Goal: Register for event/course

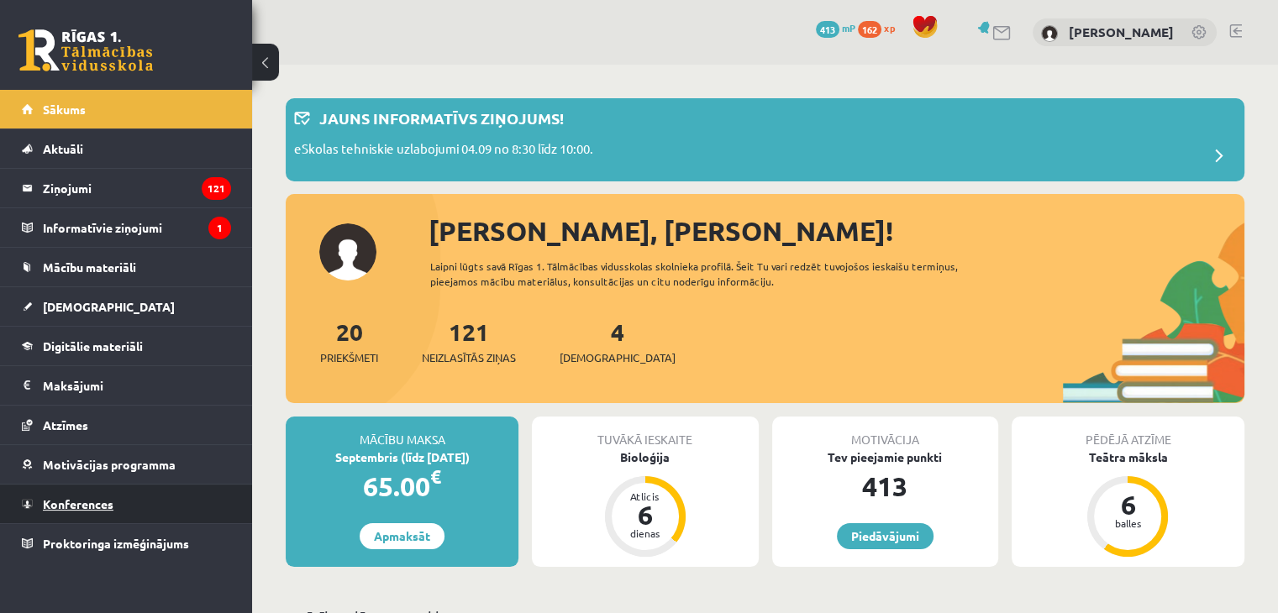
click at [55, 513] on link "Konferences" at bounding box center [126, 504] width 209 height 39
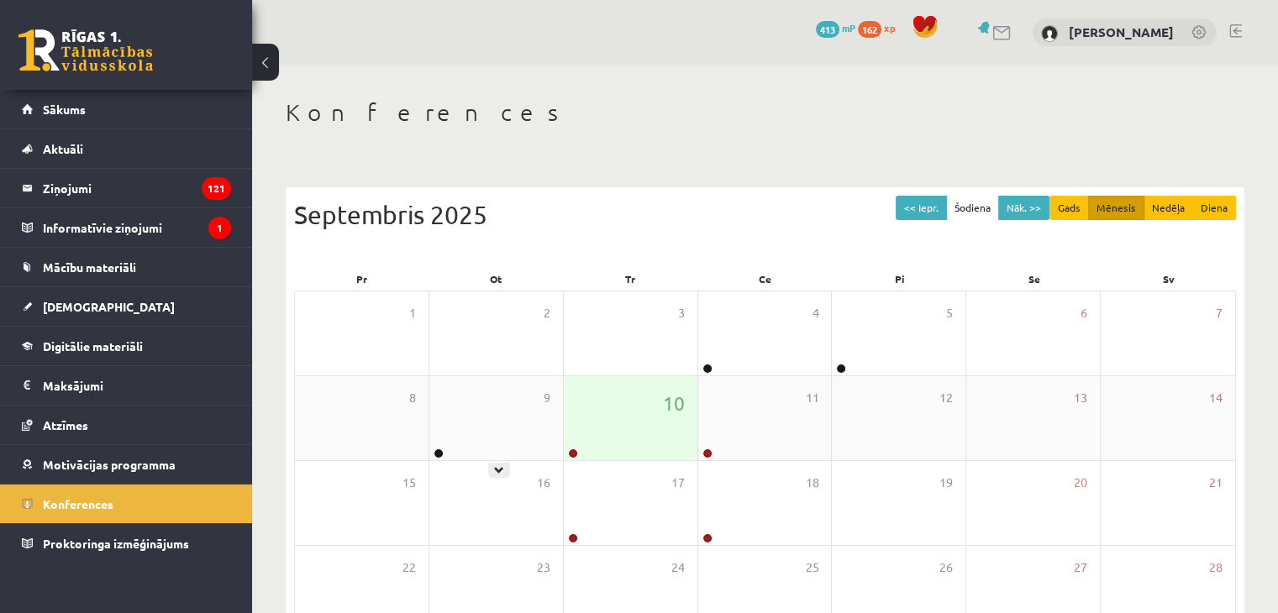
click at [592, 417] on div "10" at bounding box center [631, 418] width 134 height 84
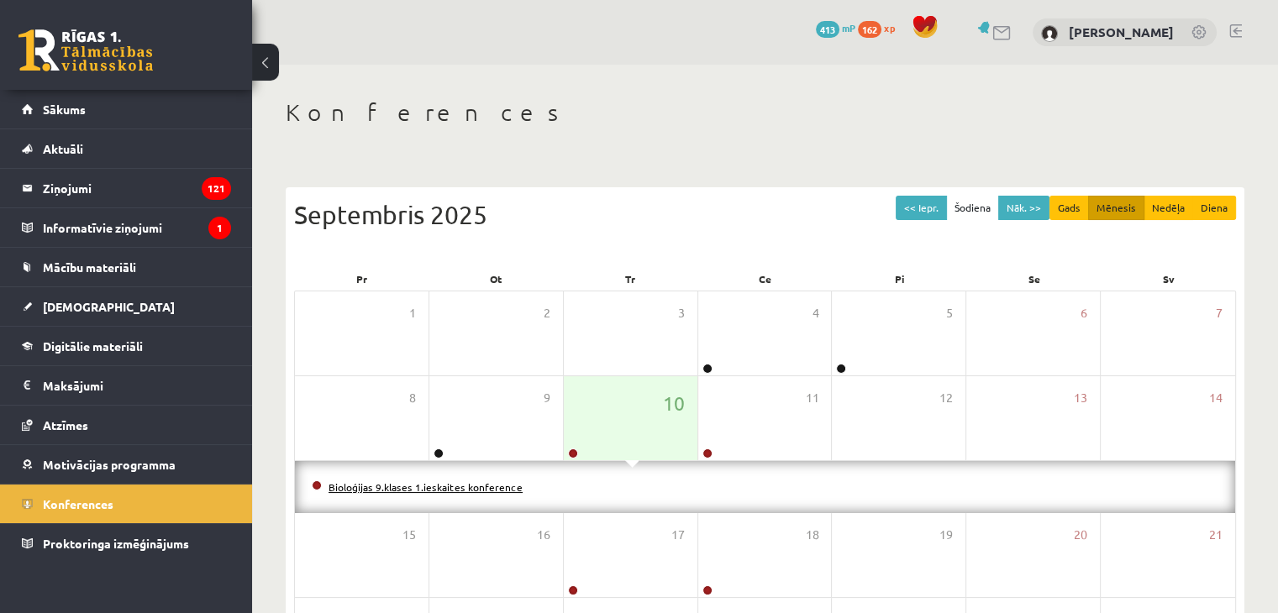
click at [474, 486] on link "Bioloģijas 9.klases 1.ieskaites konference" at bounding box center [426, 487] width 194 height 13
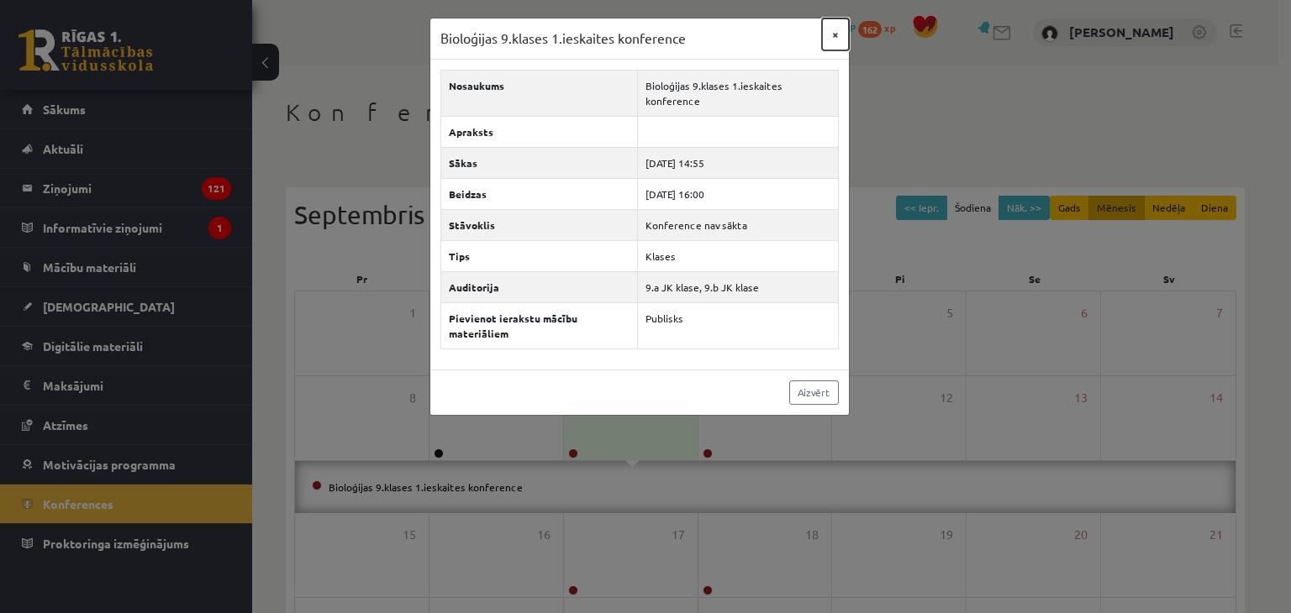
click at [840, 37] on button "×" at bounding box center [835, 34] width 27 height 32
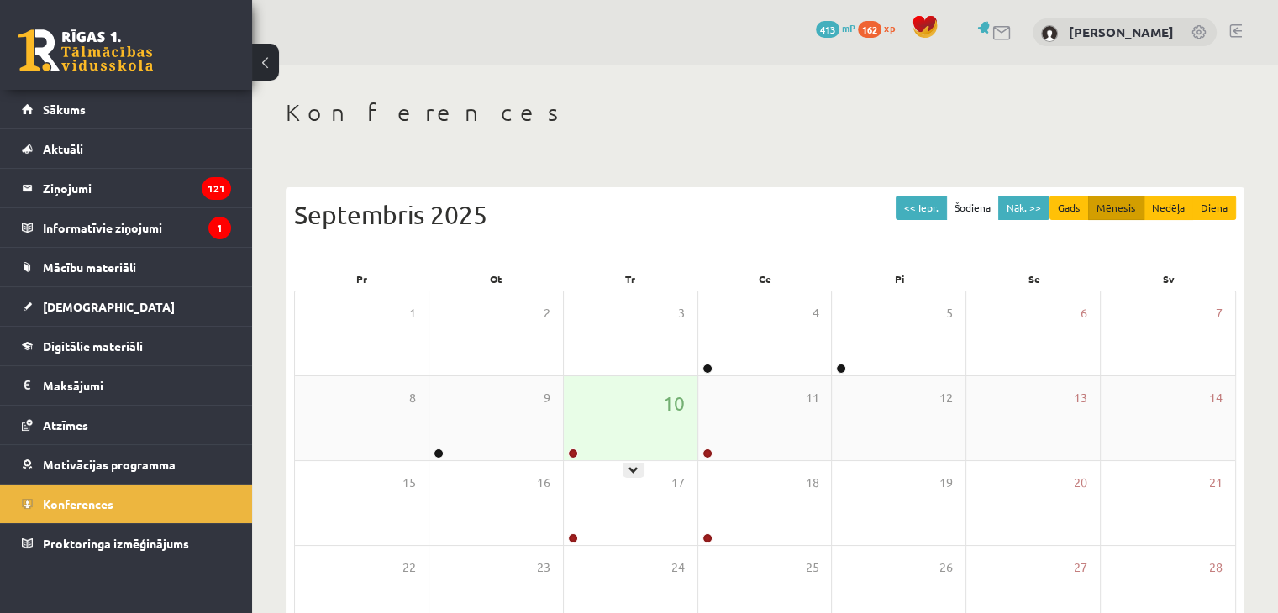
click at [670, 444] on div "10" at bounding box center [631, 418] width 134 height 84
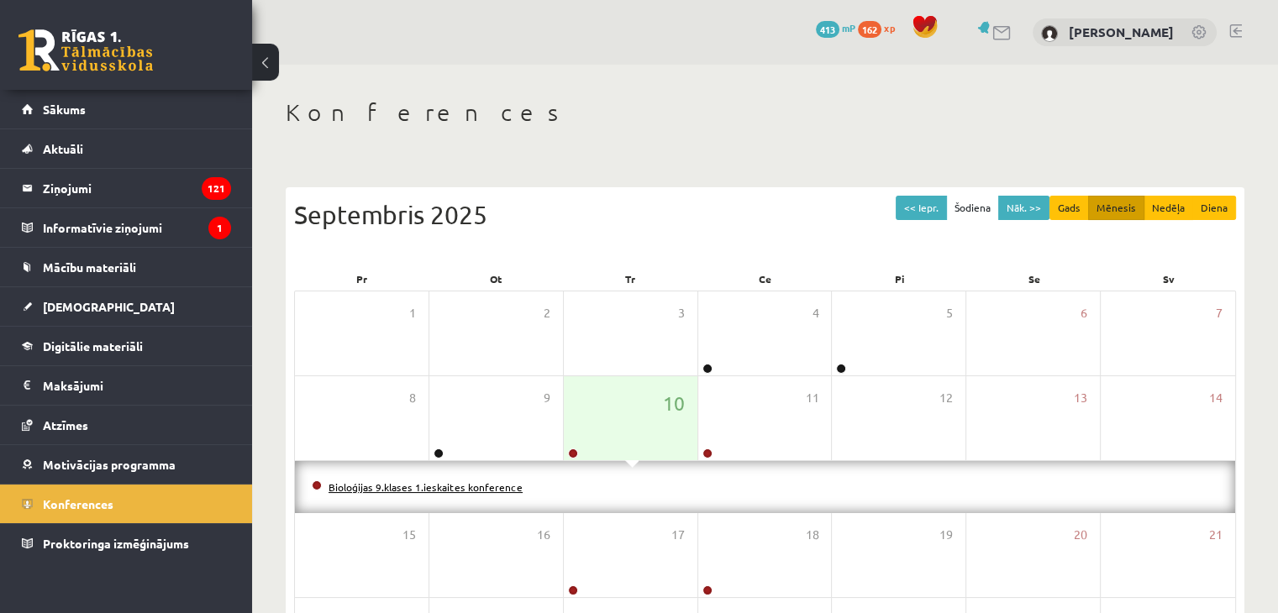
click at [499, 489] on link "Bioloģijas 9.klases 1.ieskaites konference" at bounding box center [426, 487] width 194 height 13
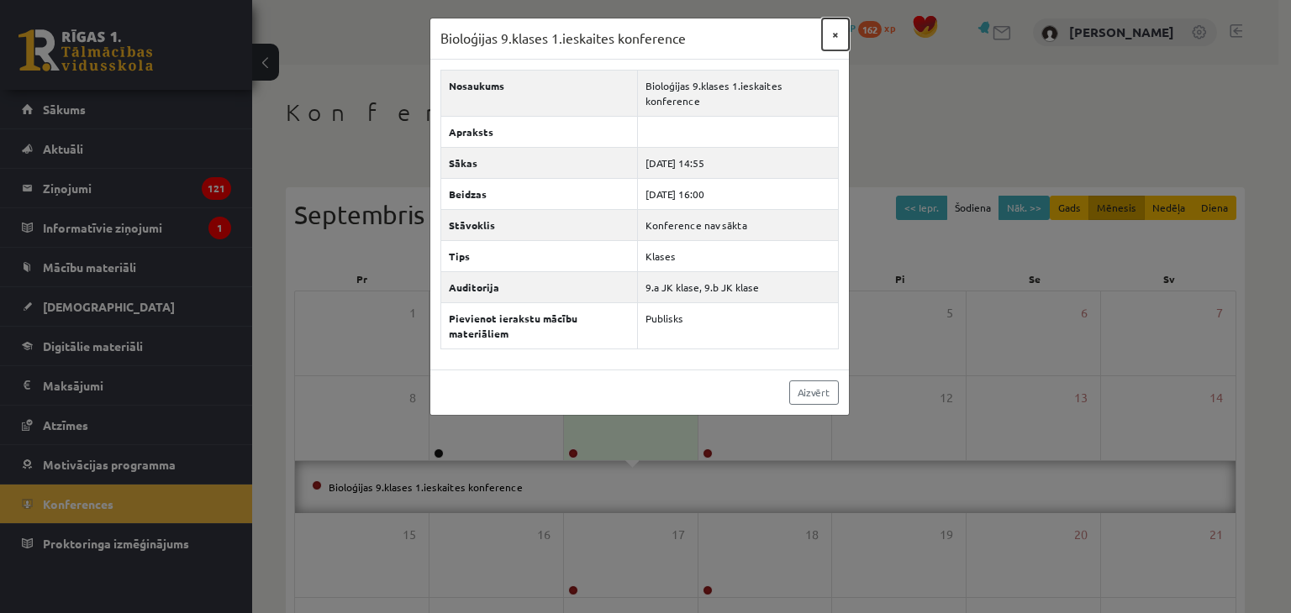
drag, startPoint x: 833, startPoint y: 28, endPoint x: 835, endPoint y: 51, distance: 23.6
click at [833, 28] on button "×" at bounding box center [835, 34] width 27 height 32
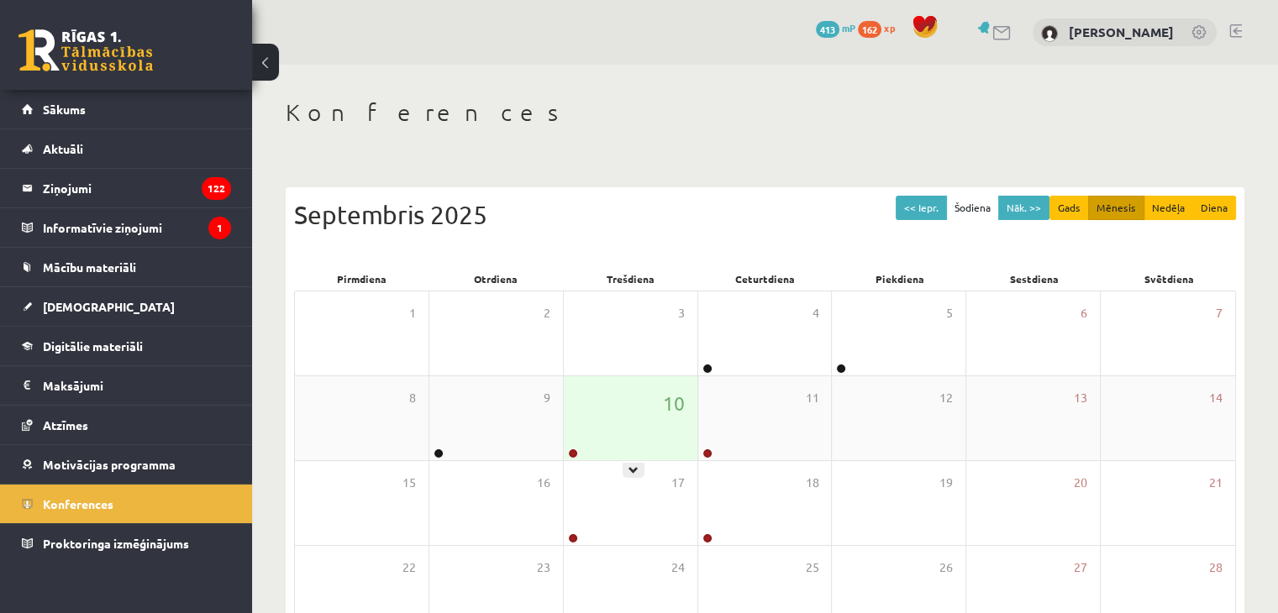
click at [598, 394] on div "10" at bounding box center [631, 418] width 134 height 84
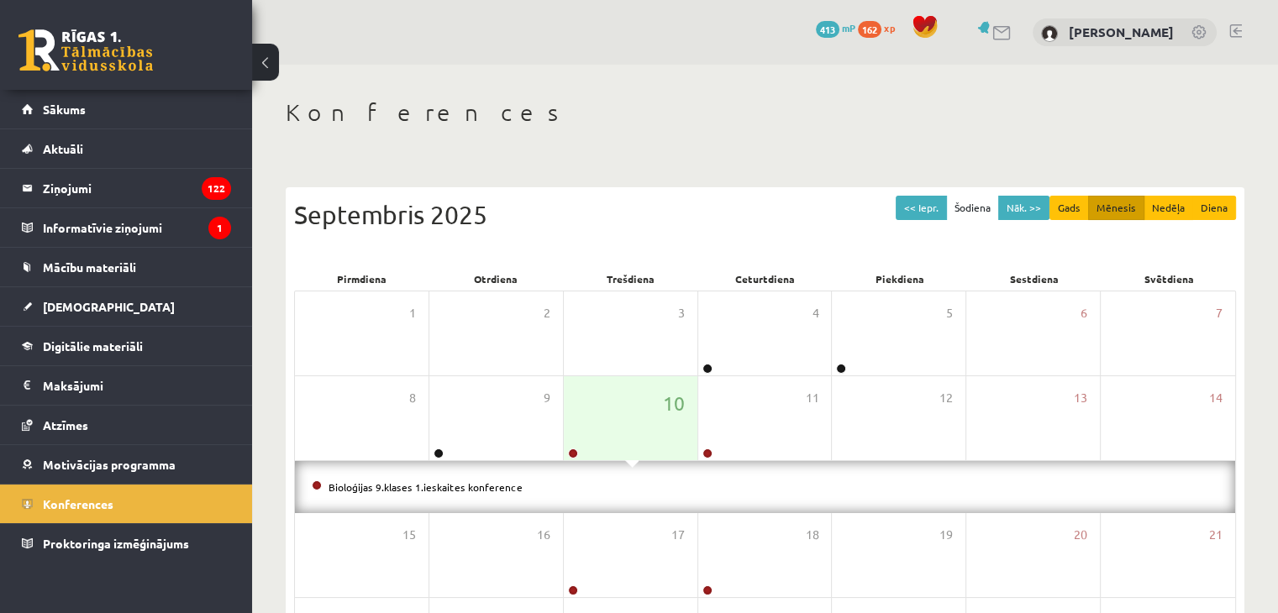
click at [457, 505] on div "Bioloģijas 9.klases 1.ieskaites konference" at bounding box center [765, 487] width 940 height 52
click at [481, 492] on link "Bioloģijas 9.klases 1.ieskaites konference" at bounding box center [426, 487] width 194 height 13
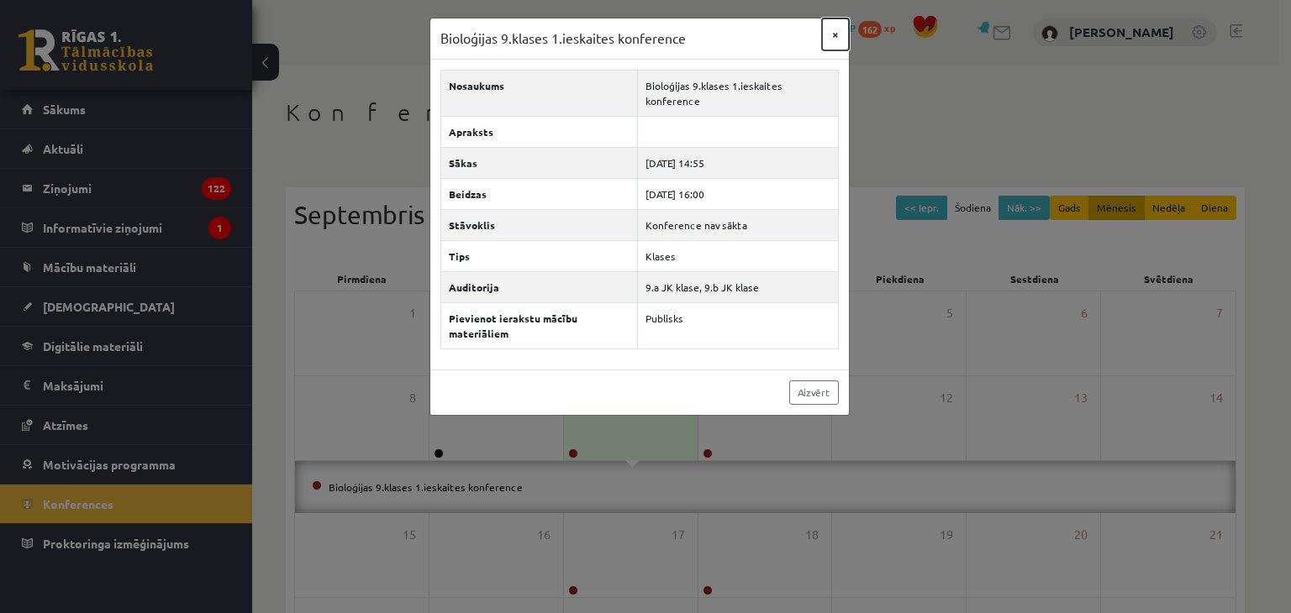
click at [830, 38] on button "×" at bounding box center [835, 34] width 27 height 32
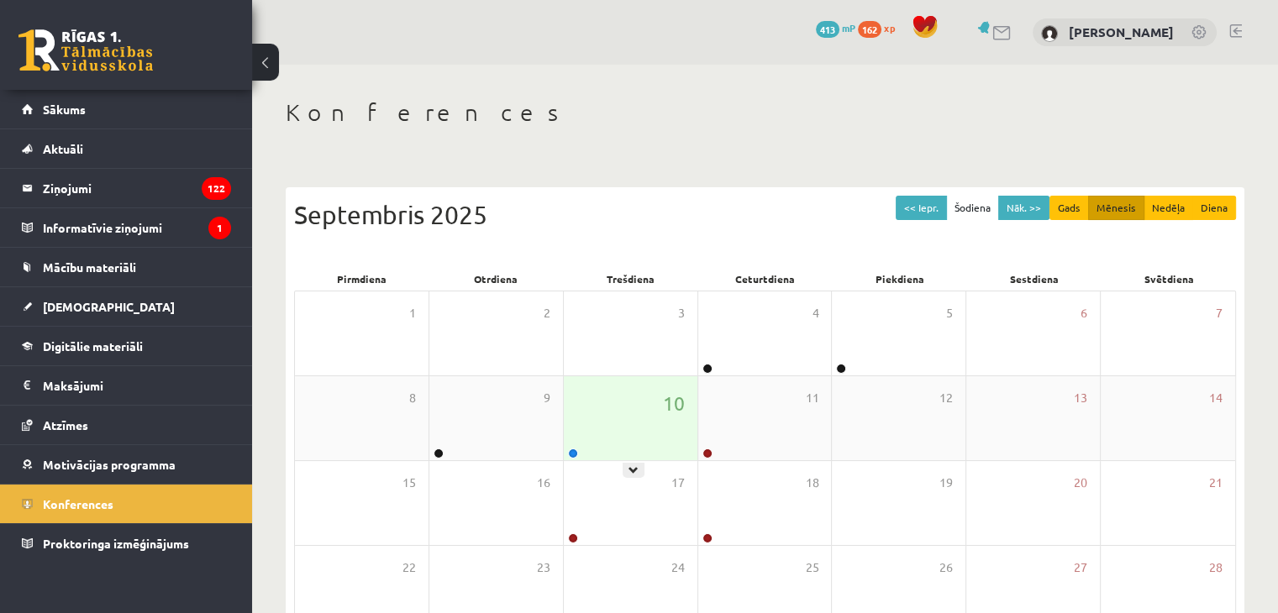
click at [571, 426] on div "10" at bounding box center [631, 418] width 134 height 84
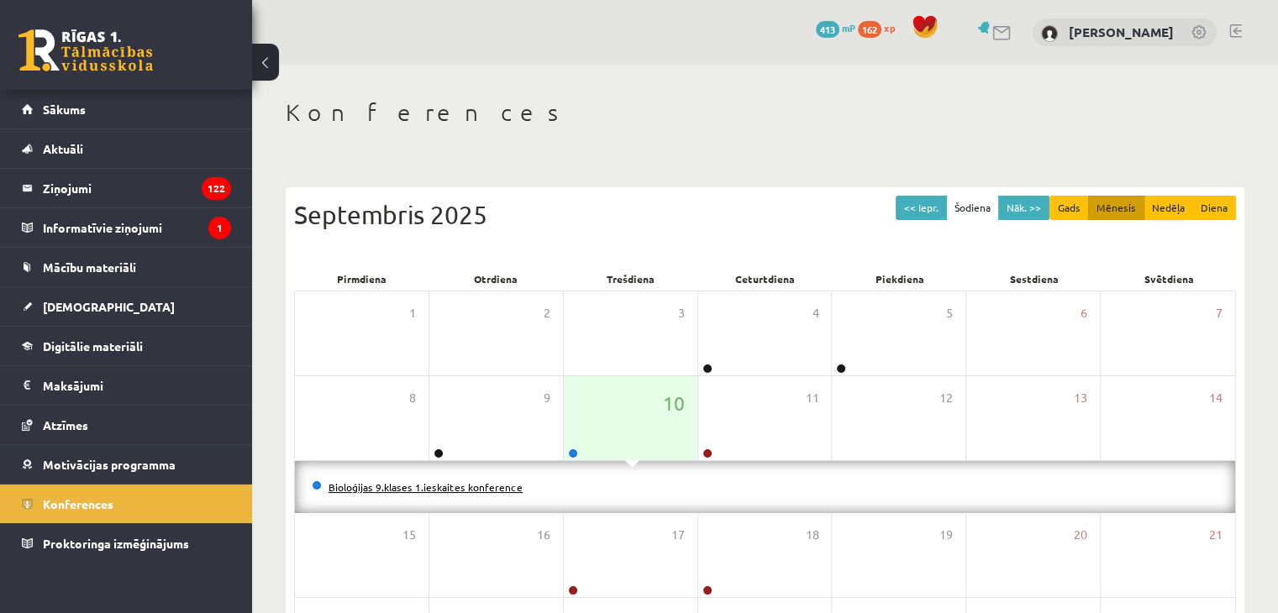
click at [460, 481] on link "Bioloģijas 9.klases 1.ieskaites konference" at bounding box center [426, 487] width 194 height 13
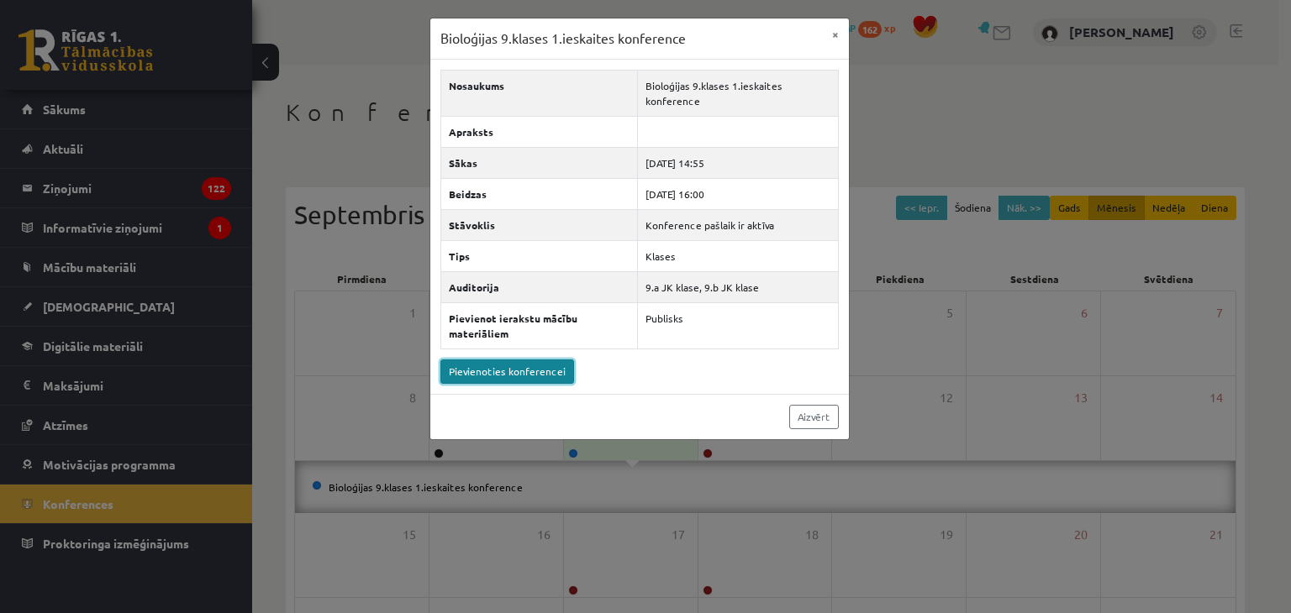
click at [511, 365] on link "Pievienoties konferencei" at bounding box center [507, 372] width 134 height 24
